Goal: Transaction & Acquisition: Purchase product/service

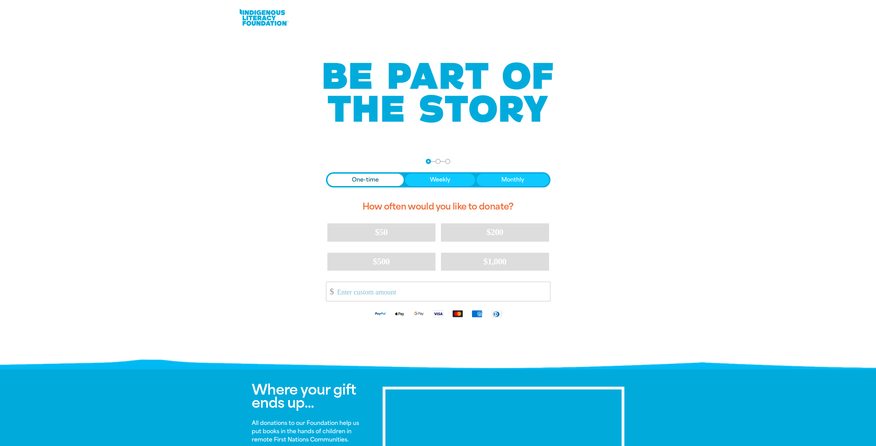
click at [262, 13] on link at bounding box center [264, 17] width 52 height 21
click at [278, 16] on link at bounding box center [264, 17] width 52 height 21
click at [443, 160] on nav "Step 1 Step 2 Step 3" at bounding box center [438, 161] width 25 height 5
click at [272, 26] on link at bounding box center [264, 17] width 52 height 21
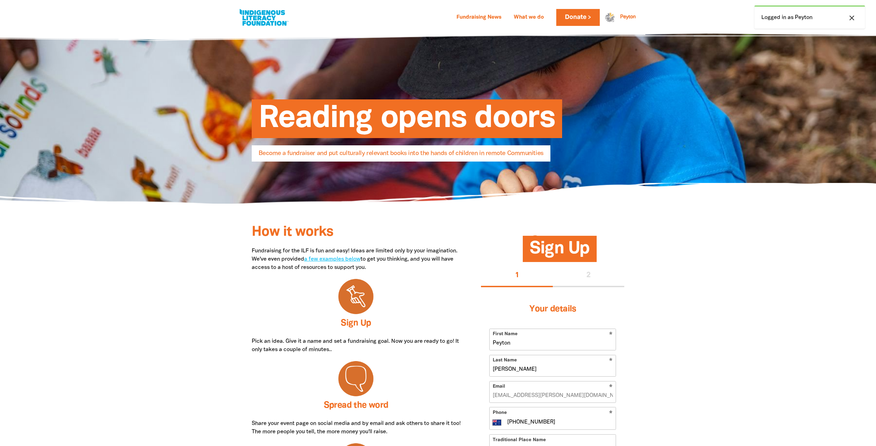
select select "AU"
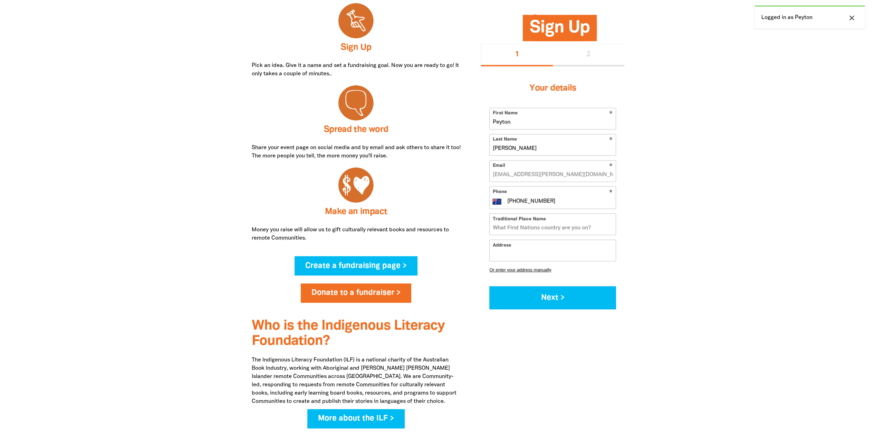
scroll to position [276, 0]
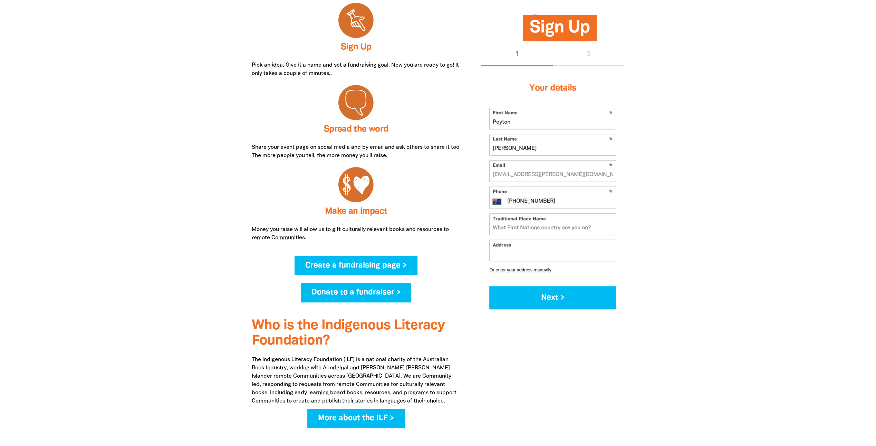
click at [394, 297] on link "Donate to a fundraiser >" at bounding box center [356, 292] width 110 height 19
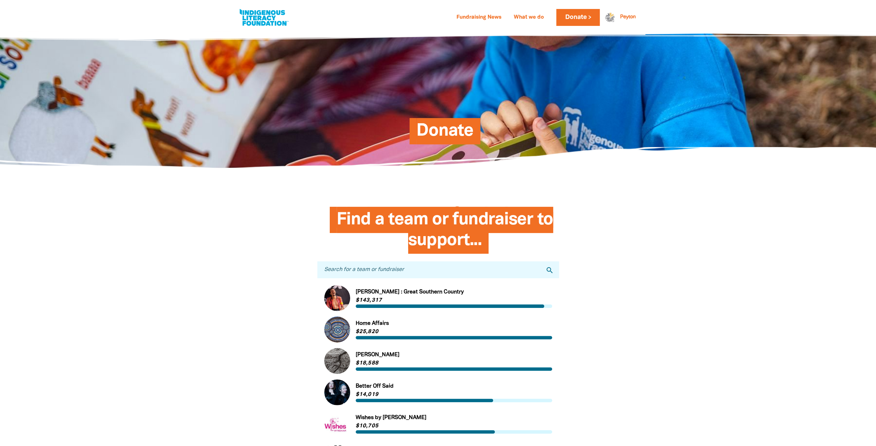
click at [398, 270] on input "Search for a team or fundraiser" at bounding box center [438, 269] width 242 height 17
type input "onpoint 365"
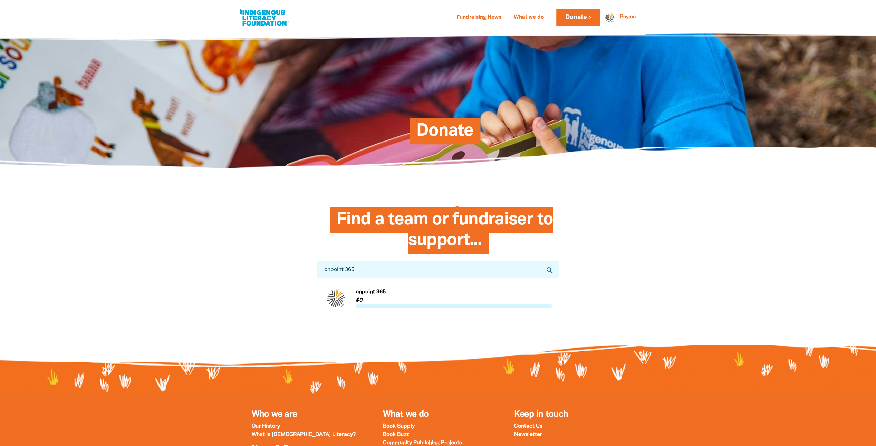
click at [422, 292] on link "Link to onpoint 365" at bounding box center [438, 298] width 228 height 26
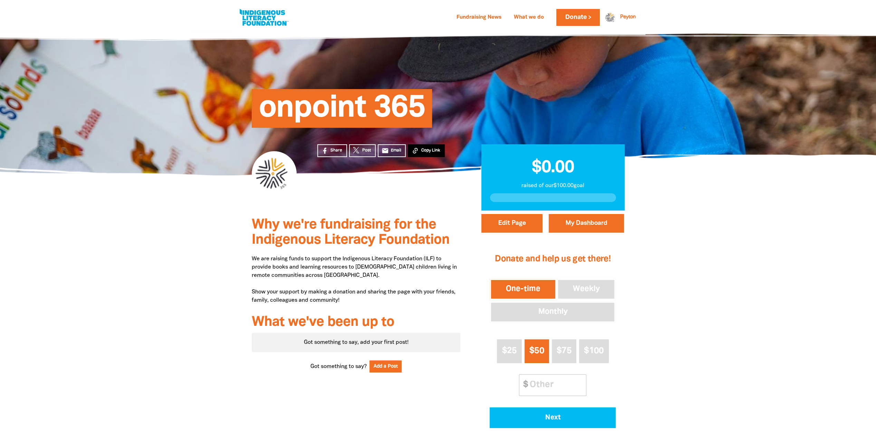
click at [435, 148] on span "Copy Link" at bounding box center [430, 150] width 19 height 6
